Goal: Navigation & Orientation: Find specific page/section

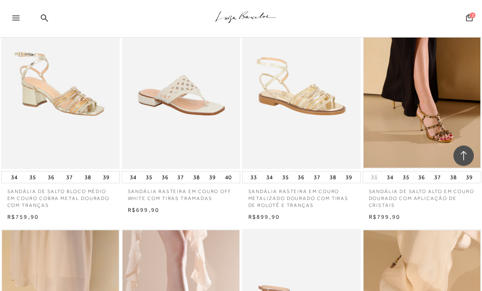
scroll to position [1031, 0]
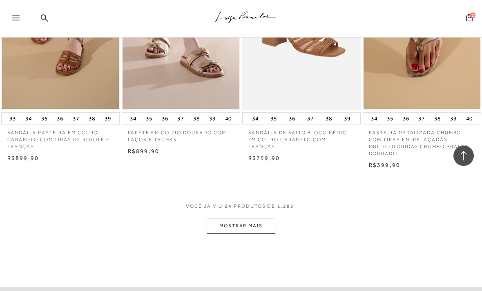
click at [212, 219] on button "MOSTRAR MAIS" at bounding box center [241, 227] width 69 height 16
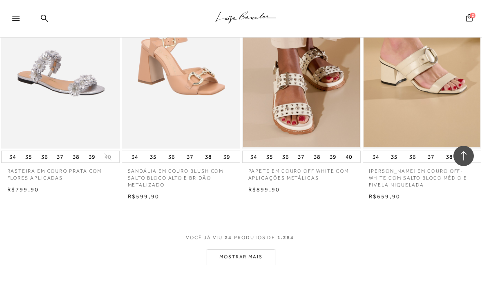
scroll to position [1993, 0]
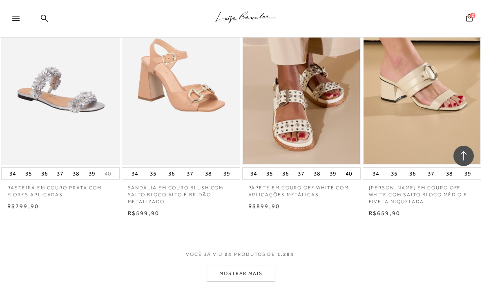
click at [210, 266] on button "MOSTRAR MAIS" at bounding box center [241, 274] width 69 height 16
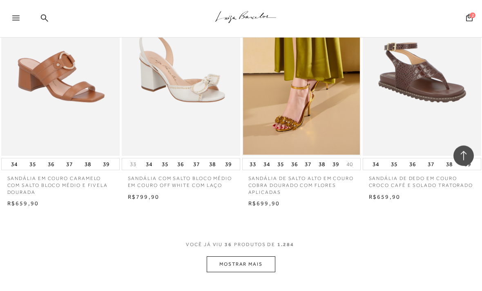
click at [218, 257] on button "MOSTRAR MAIS" at bounding box center [241, 265] width 69 height 16
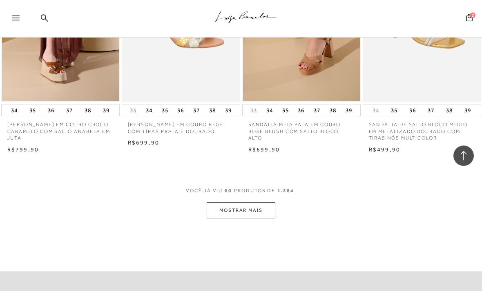
click at [236, 203] on button "MOSTRAR MAIS" at bounding box center [241, 211] width 69 height 16
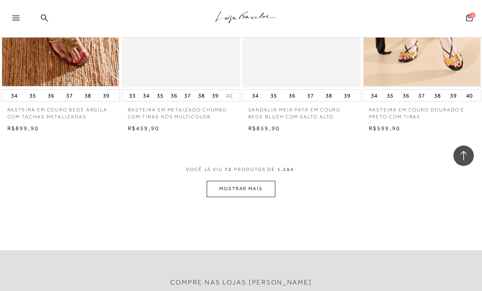
click at [209, 181] on button "MOSTRAR MAIS" at bounding box center [241, 189] width 69 height 16
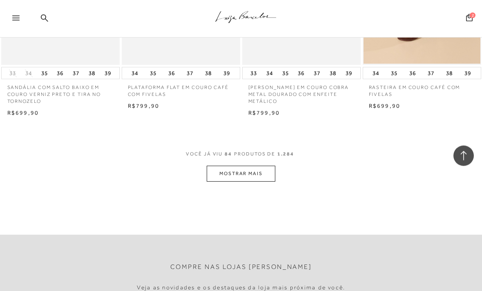
scroll to position [5647, 0]
click at [239, 166] on button "MOSTRAR MAIS" at bounding box center [241, 174] width 69 height 16
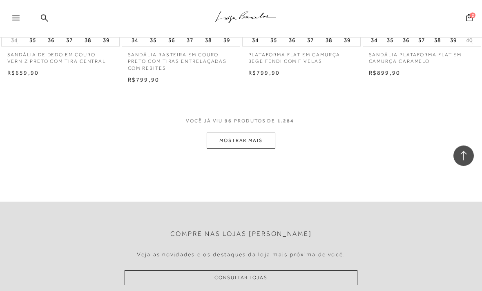
scroll to position [6350, 0]
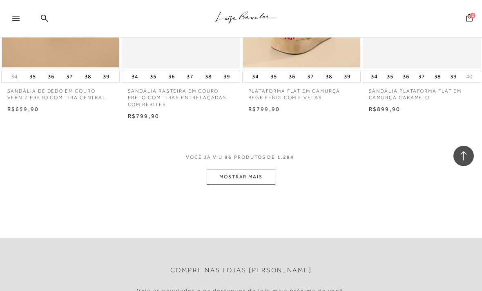
click at [224, 169] on button "MOSTRAR MAIS" at bounding box center [241, 177] width 69 height 16
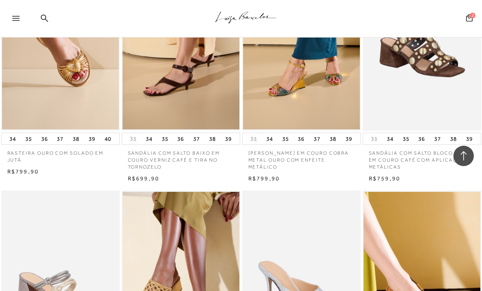
scroll to position [6654, 0]
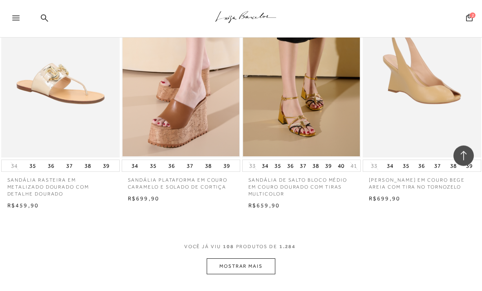
click at [224, 259] on button "MOSTRAR MAIS" at bounding box center [241, 267] width 69 height 16
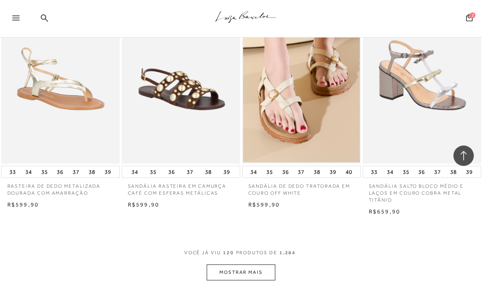
scroll to position [7681, 0]
click at [227, 265] on button "MOSTRAR MAIS" at bounding box center [241, 273] width 69 height 16
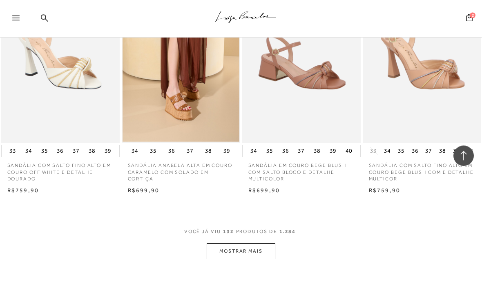
click at [229, 244] on button "MOSTRAR MAIS" at bounding box center [241, 252] width 69 height 16
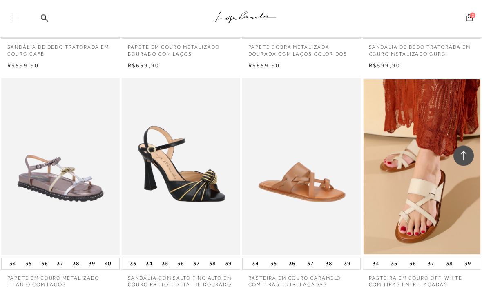
scroll to position [8060, 0]
